Goal: Task Accomplishment & Management: Complete application form

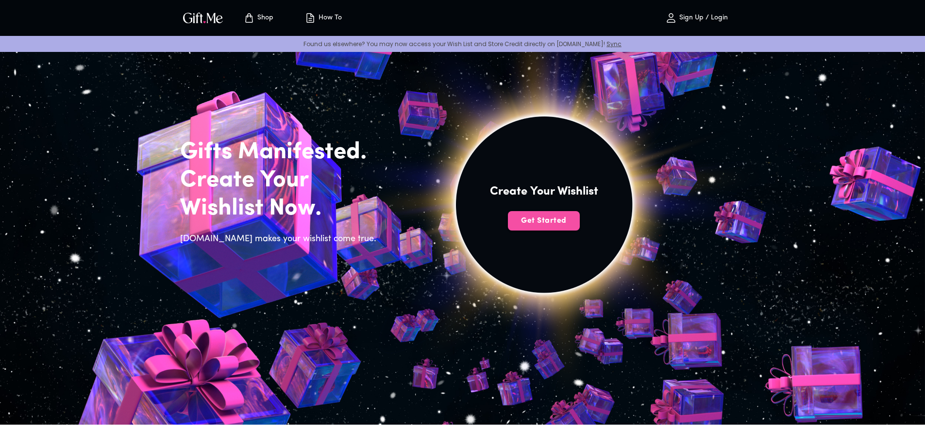
click at [552, 223] on span "Get Started" at bounding box center [544, 220] width 72 height 11
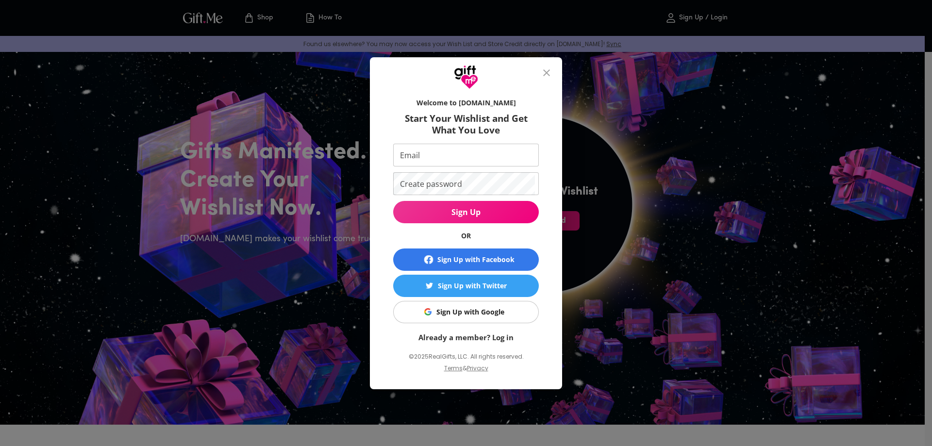
click at [509, 259] on div "Sign Up with Facebook" at bounding box center [475, 259] width 77 height 11
click at [500, 307] on div "Sign Up with Google" at bounding box center [470, 312] width 68 height 11
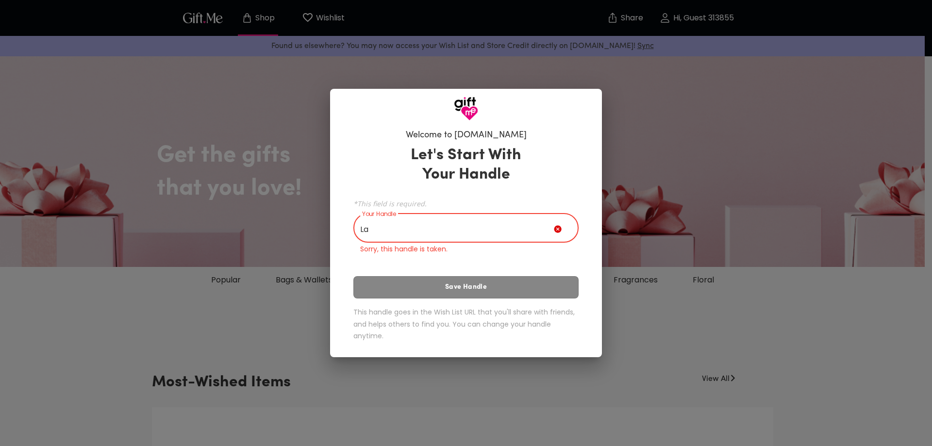
type input "L"
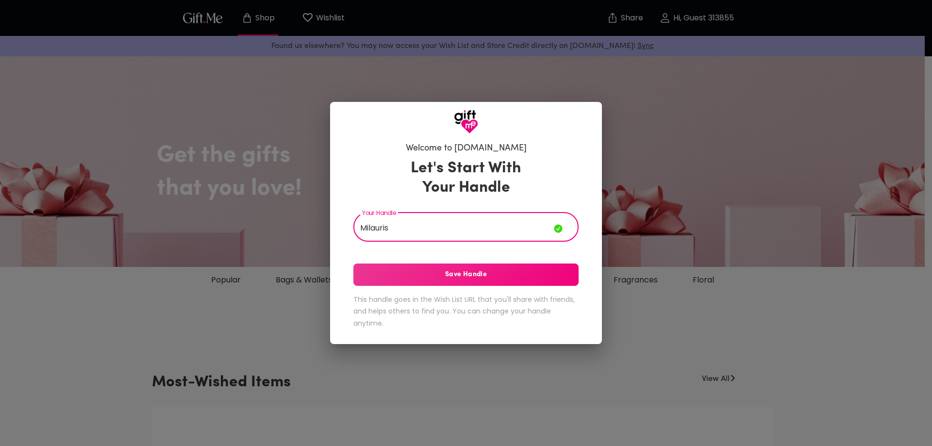
type input "Milauris"
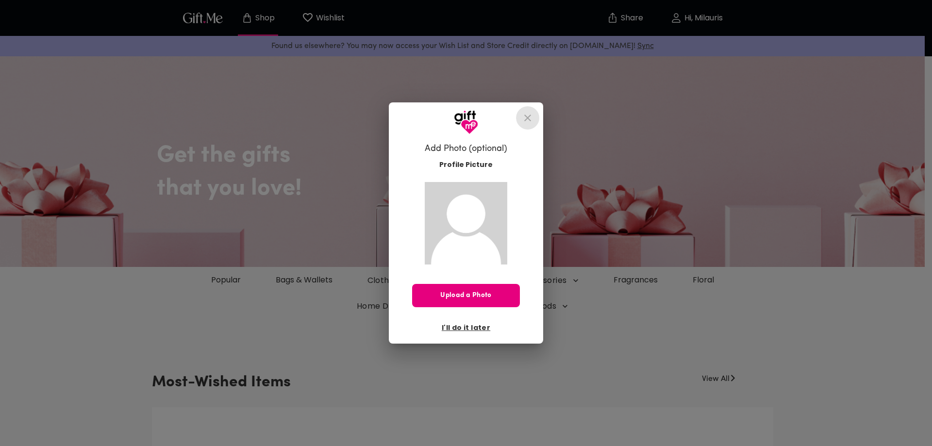
click at [527, 118] on icon "close" at bounding box center [528, 118] width 12 height 12
